Goal: Information Seeking & Learning: Compare options

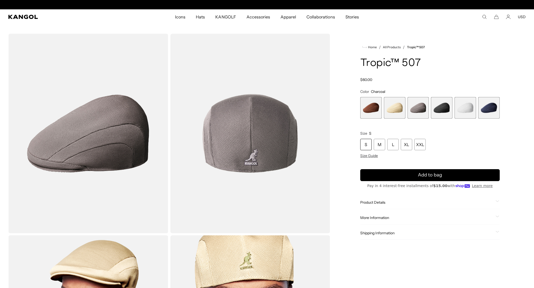
scroll to position [0, 107]
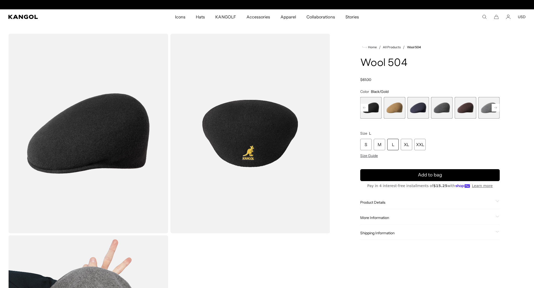
scroll to position [0, 107]
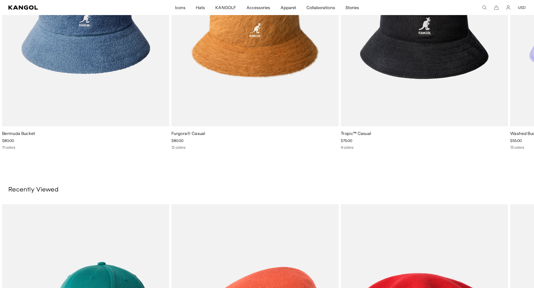
scroll to position [0, 107]
